Goal: Transaction & Acquisition: Purchase product/service

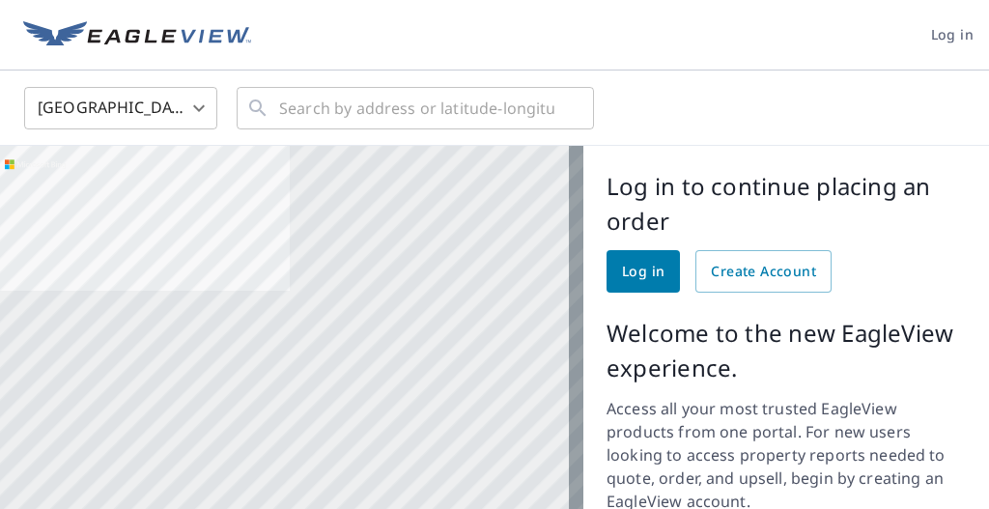
click at [622, 262] on span "Log in" at bounding box center [643, 272] width 42 height 24
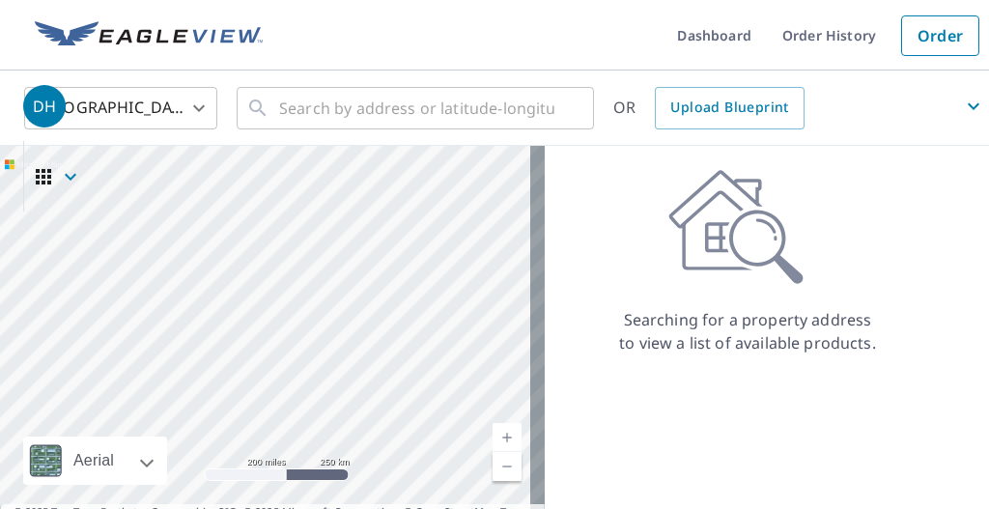
click at [318, 96] on span "DH" at bounding box center [506, 106] width 966 height 46
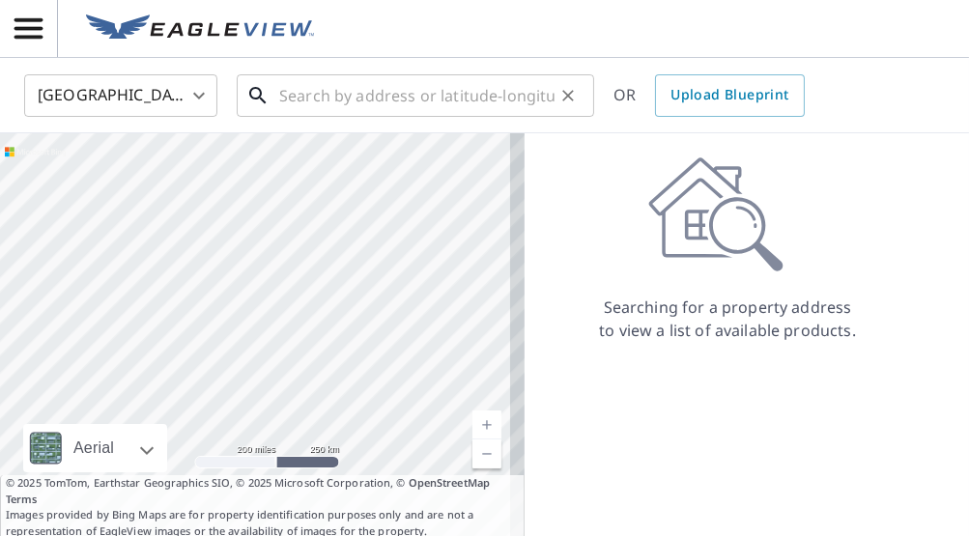
click at [328, 93] on input "text" at bounding box center [416, 96] width 275 height 54
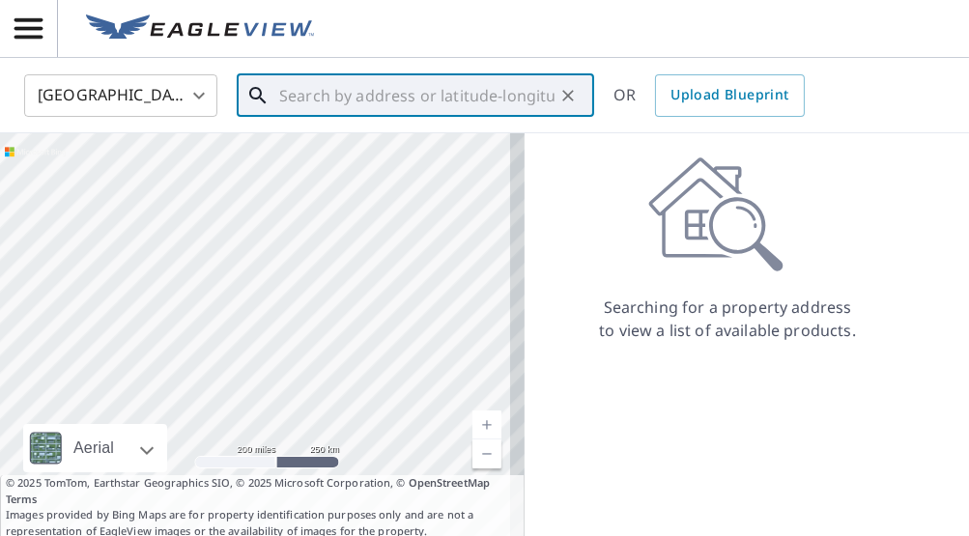
paste input "[STREET_ADDRESS]"
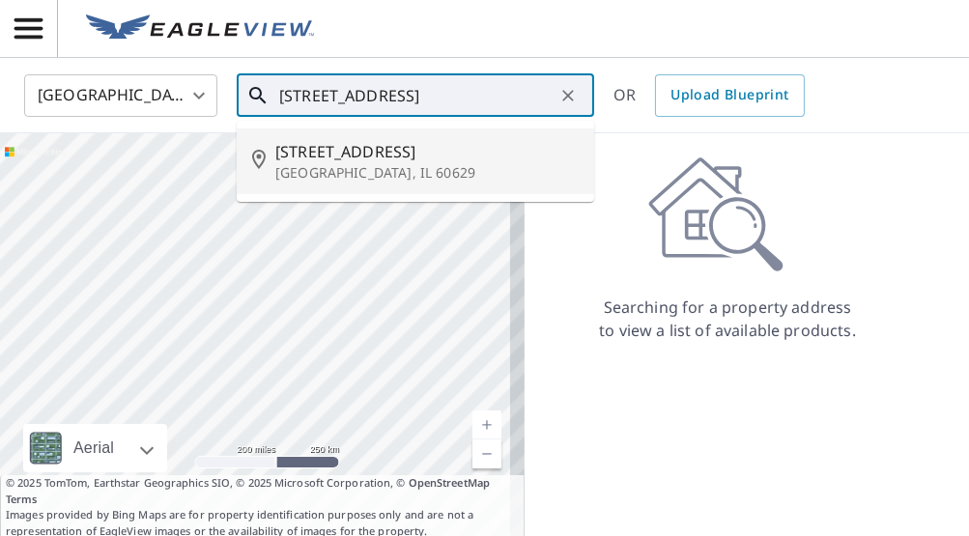
click at [354, 167] on p "[GEOGRAPHIC_DATA], IL 60629" at bounding box center [426, 172] width 303 height 19
type input "[STREET_ADDRESS]"
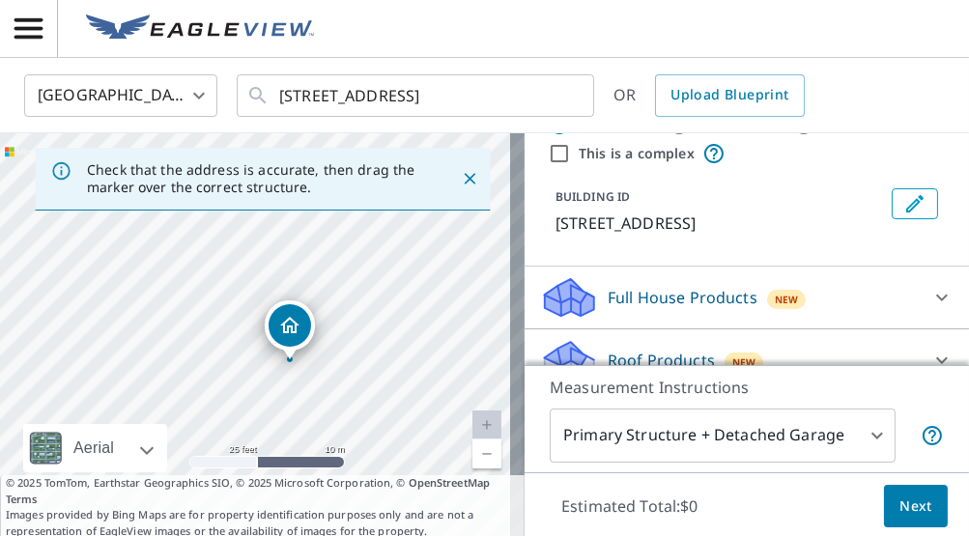
scroll to position [158, 0]
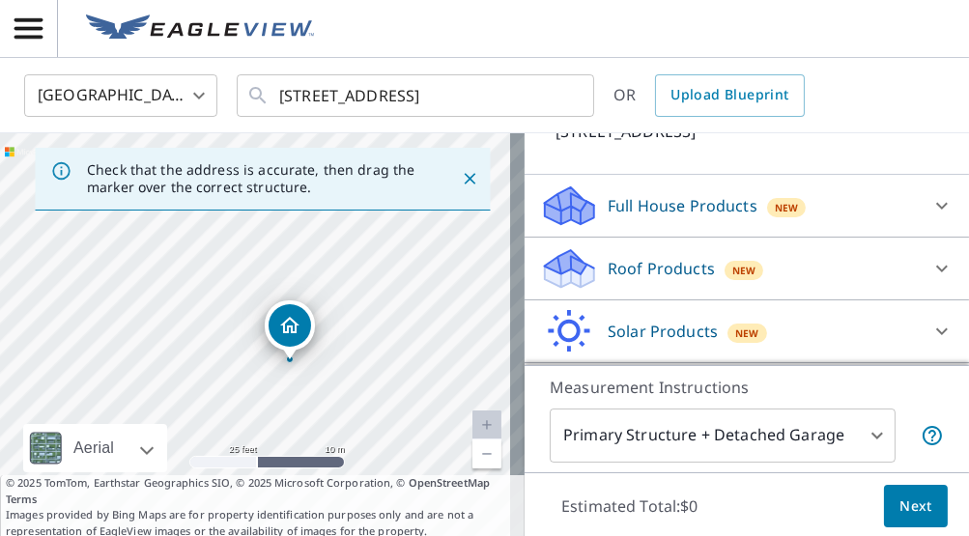
click at [930, 260] on icon at bounding box center [941, 268] width 23 height 23
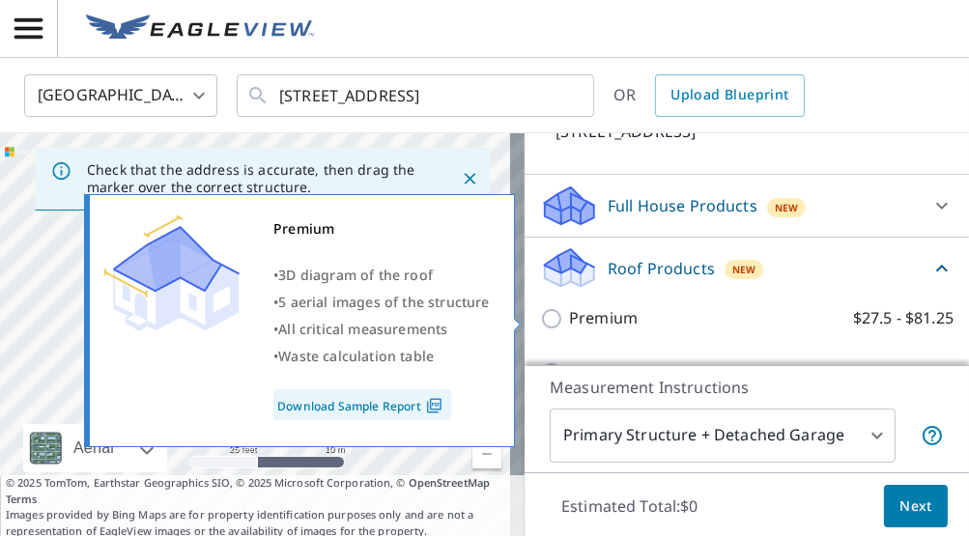
click at [548, 319] on input "Premium $27.5 - $81.25" at bounding box center [554, 318] width 29 height 23
checkbox input "true"
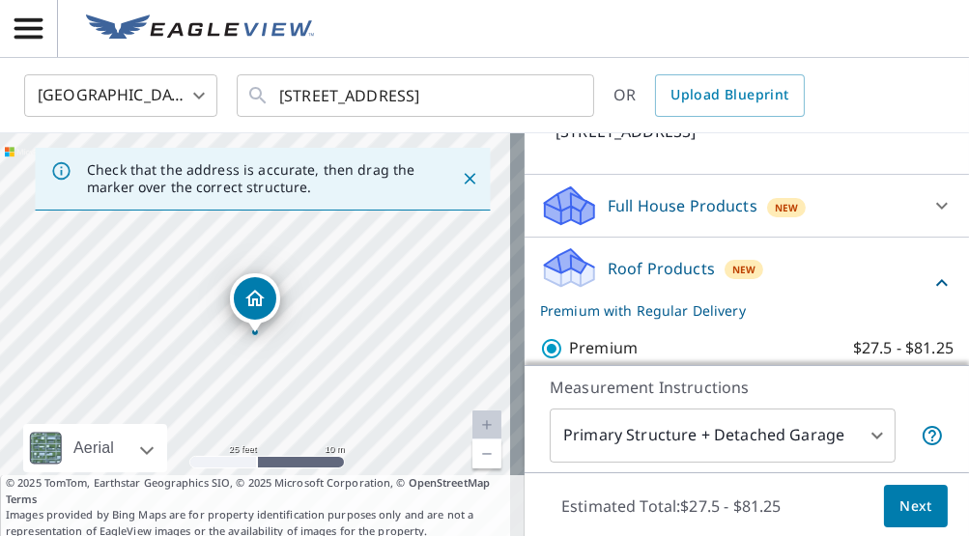
click at [911, 499] on span "Next" at bounding box center [915, 507] width 33 height 24
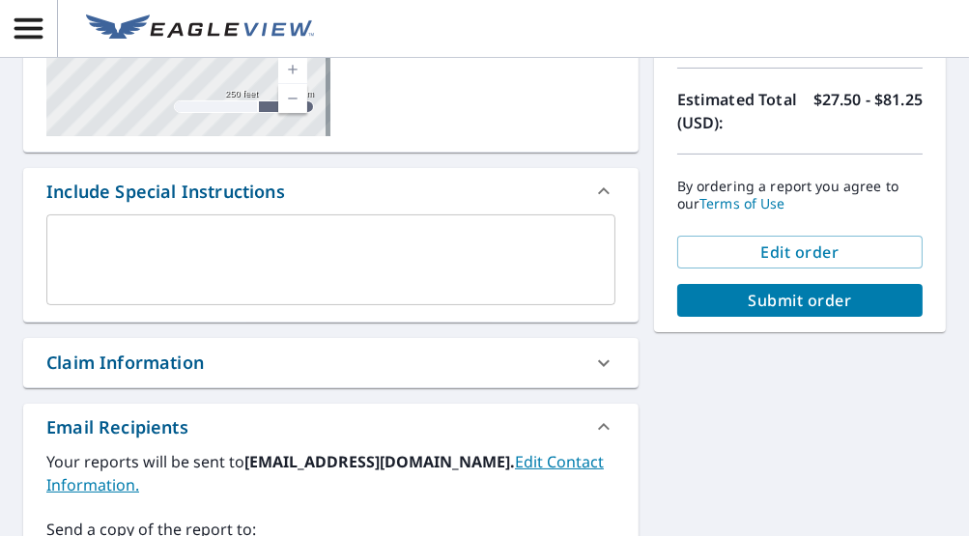
scroll to position [483, 0]
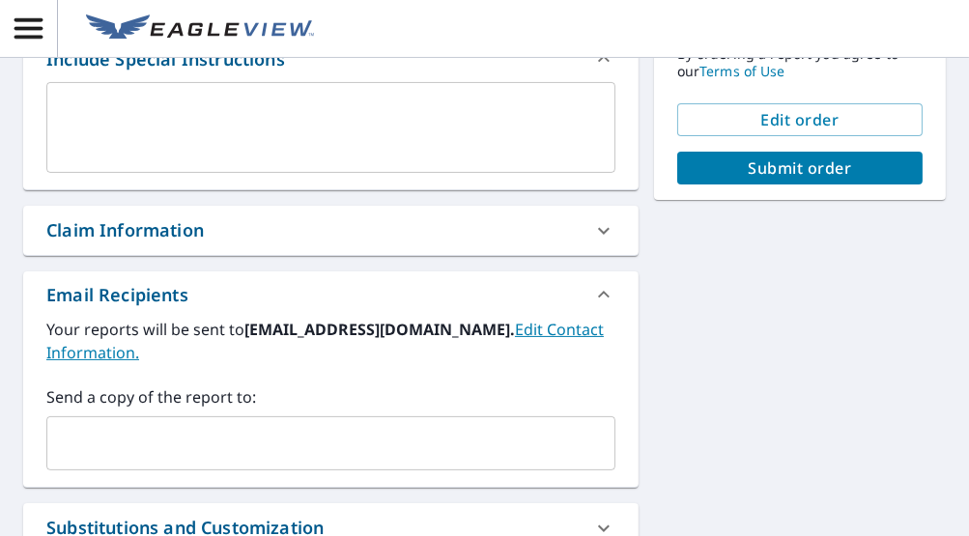
click at [125, 425] on input "text" at bounding box center [316, 443] width 523 height 37
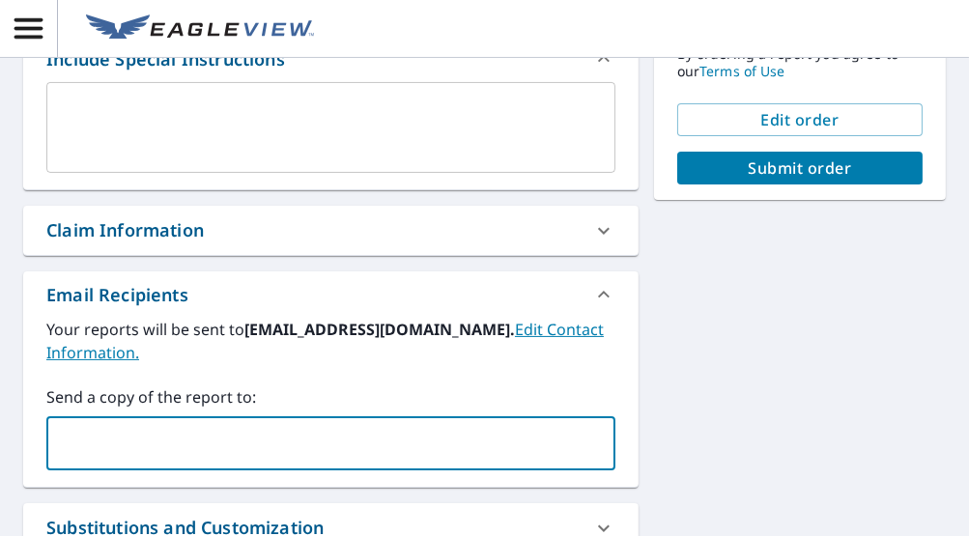
type input "americansignatureroof@gmail.com"
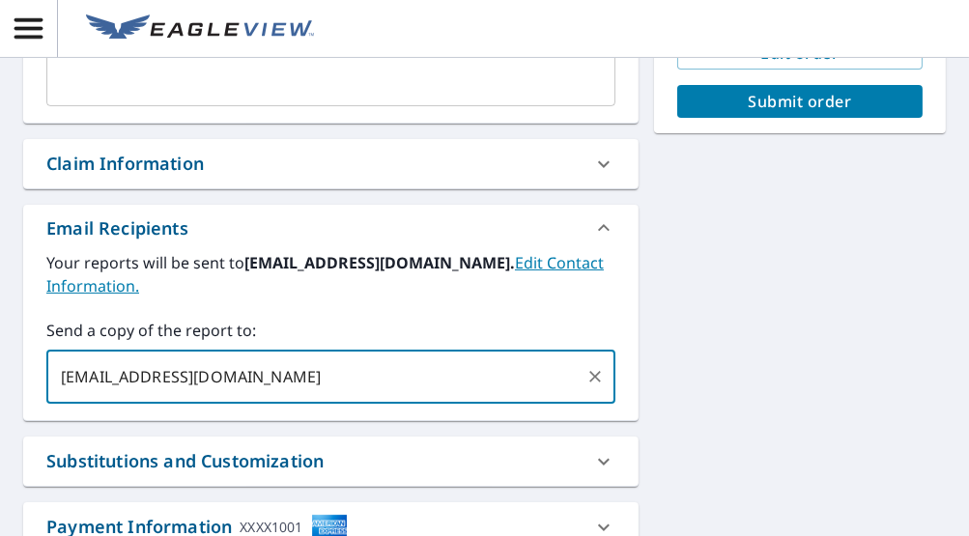
scroll to position [549, 0]
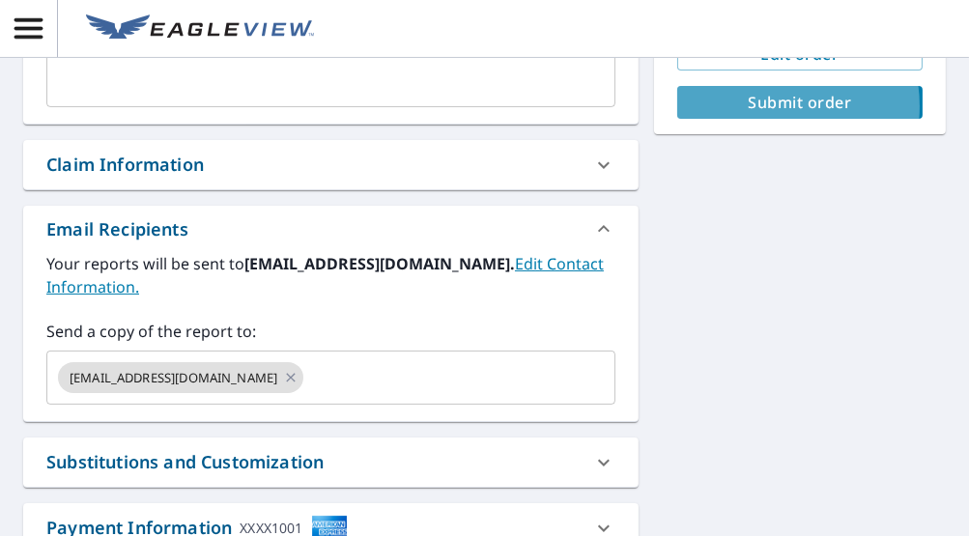
click at [757, 105] on span "Submit order" at bounding box center [800, 102] width 214 height 21
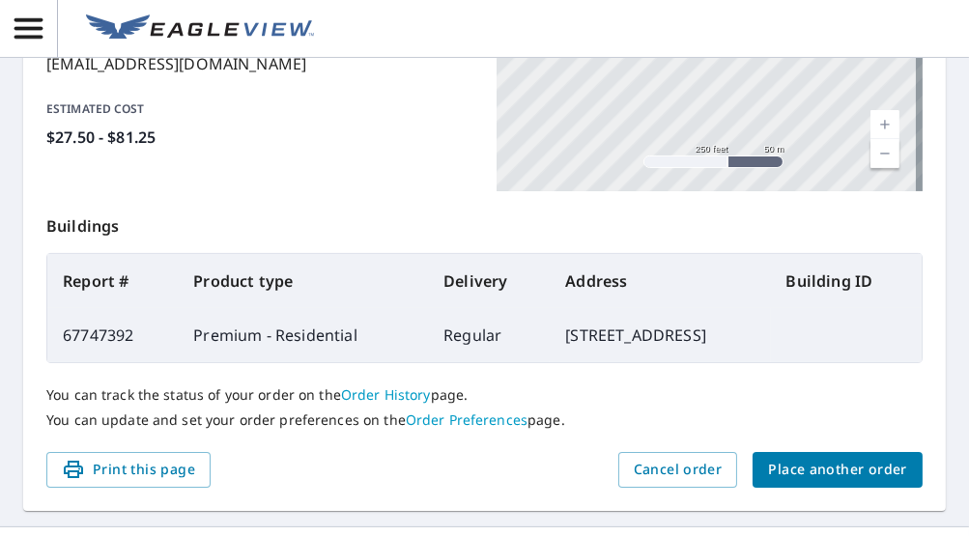
click at [807, 478] on span "Place another order" at bounding box center [837, 470] width 139 height 24
